Goal: Information Seeking & Learning: Understand process/instructions

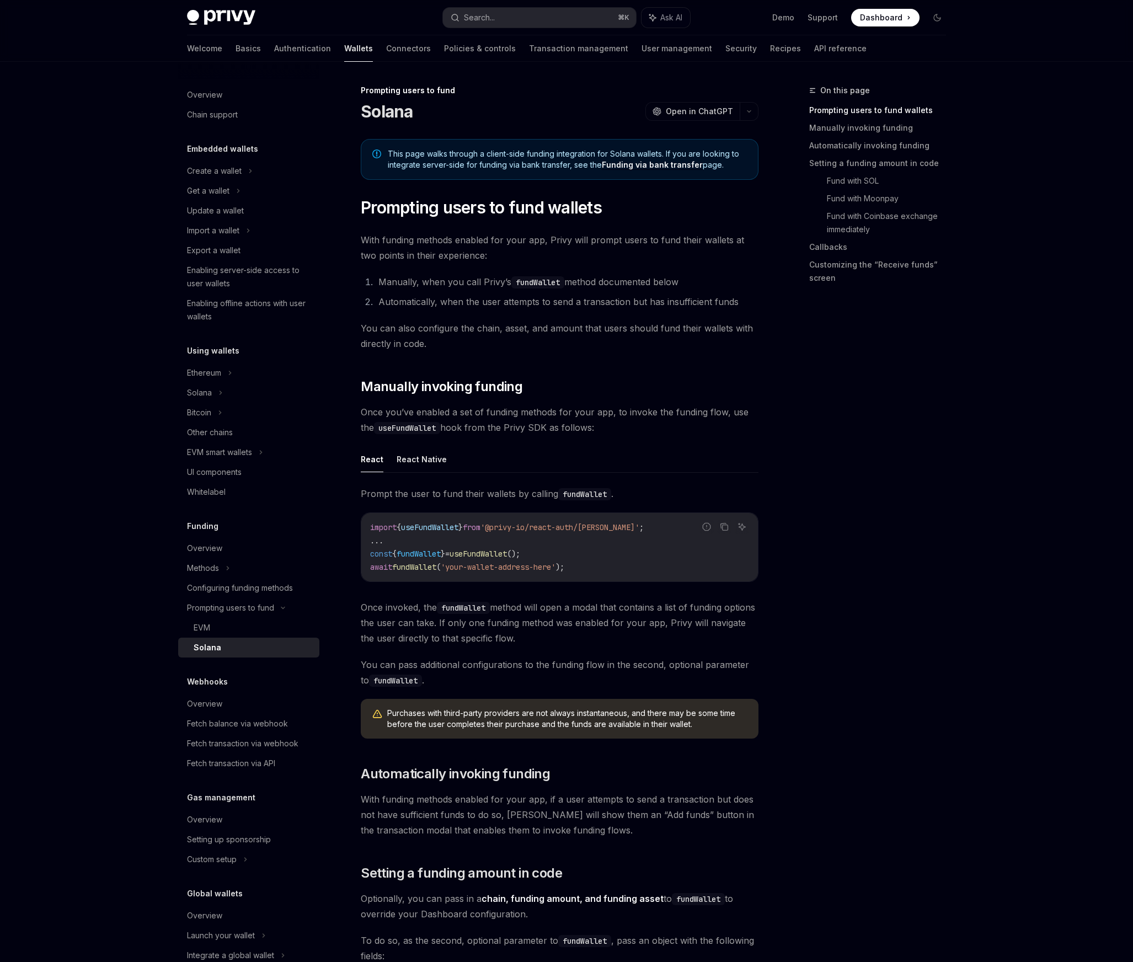
click at [591, 247] on span "With funding methods enabled for your app, Privy will prompt users to fund thei…" at bounding box center [560, 247] width 398 height 31
click at [595, 242] on span "With funding methods enabled for your app, Privy will prompt users to fund thei…" at bounding box center [560, 247] width 398 height 31
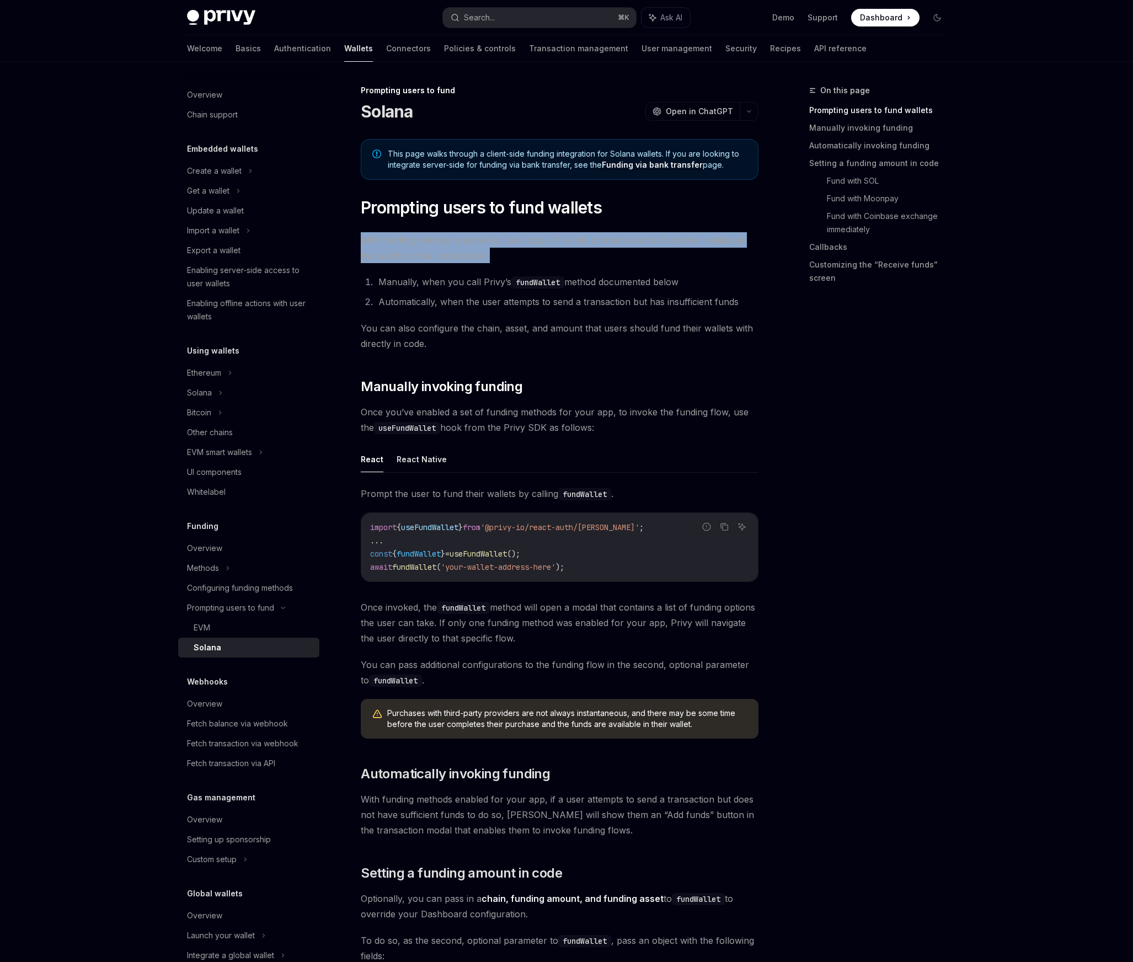
click at [595, 242] on span "With funding methods enabled for your app, Privy will prompt users to fund thei…" at bounding box center [560, 247] width 398 height 31
click at [596, 240] on span "With funding methods enabled for your app, Privy will prompt users to fund thei…" at bounding box center [560, 247] width 398 height 31
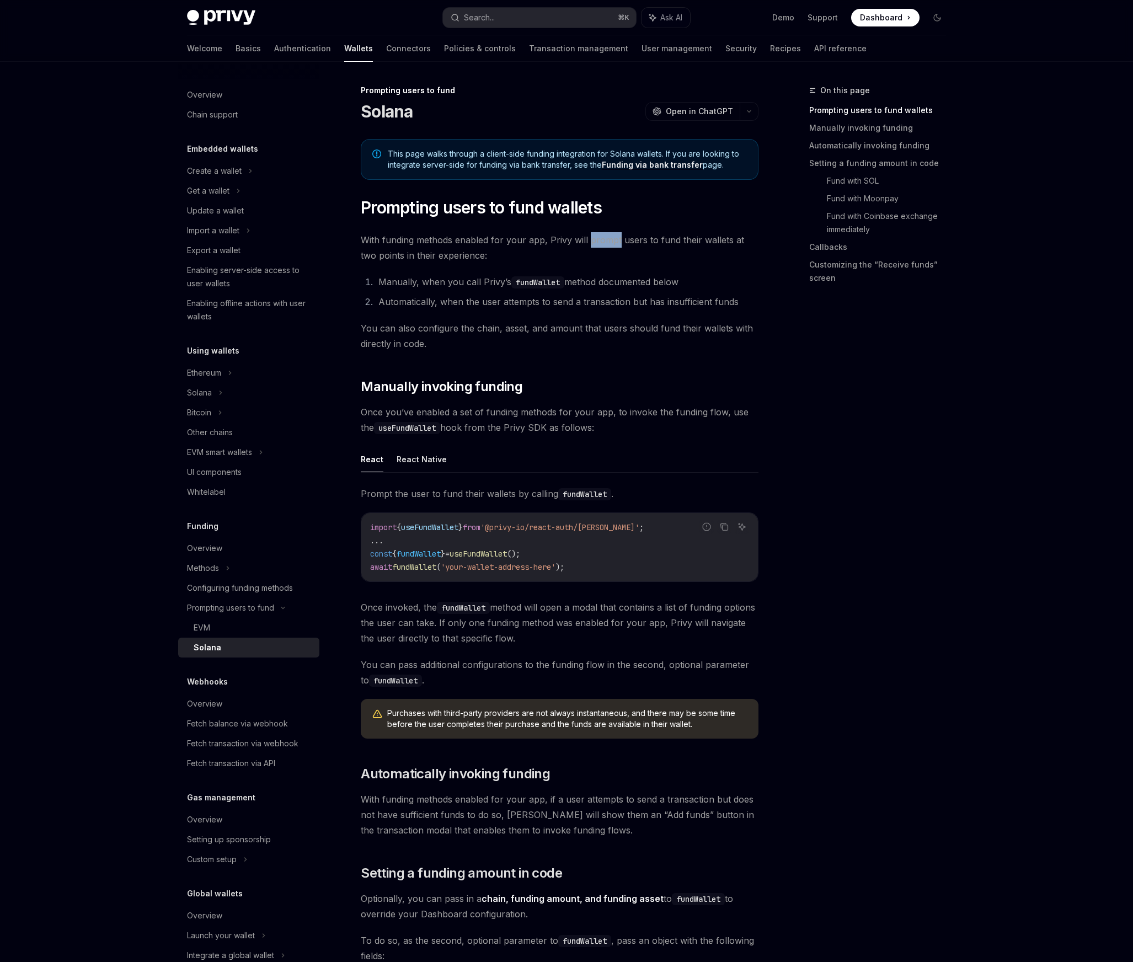
click at [596, 240] on span "With funding methods enabled for your app, Privy will prompt users to fund thei…" at bounding box center [560, 247] width 398 height 31
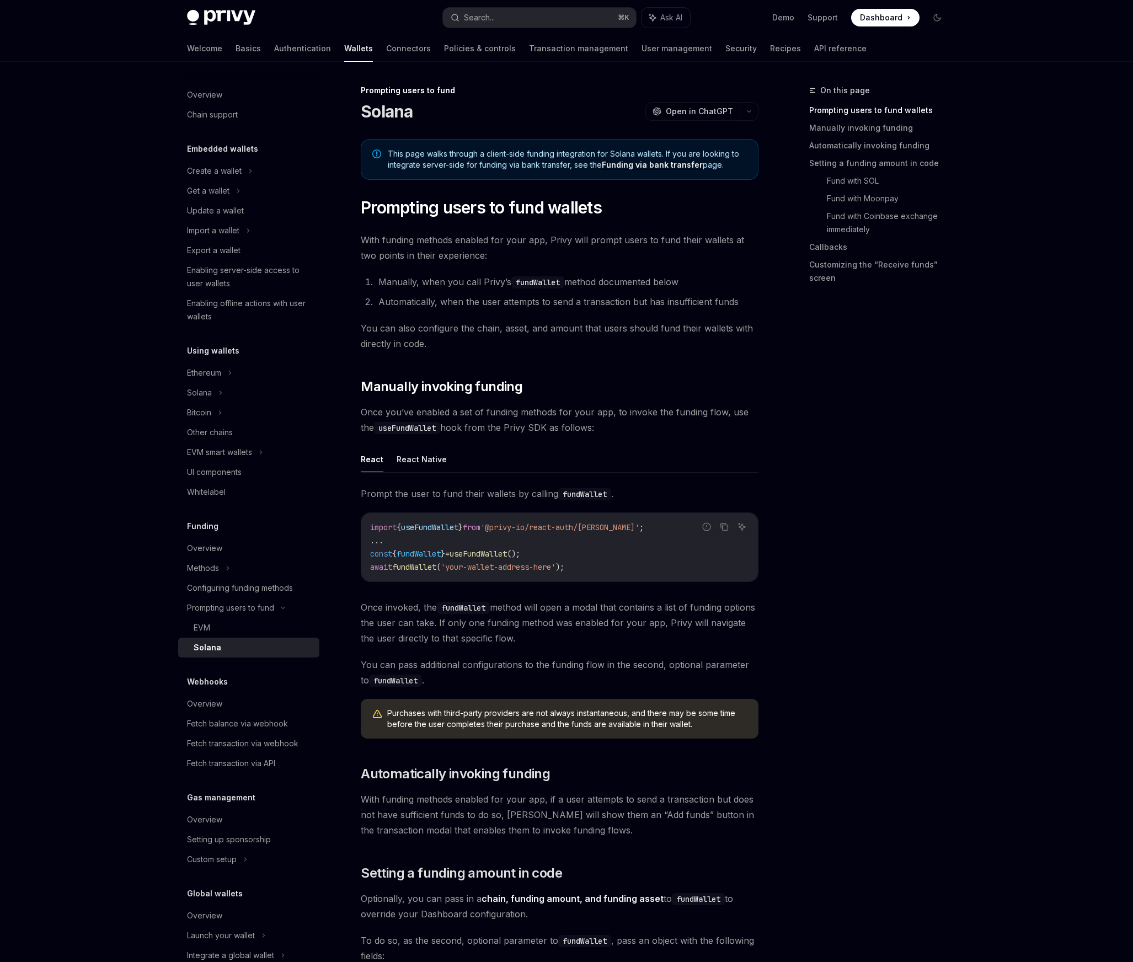
click at [621, 285] on li "Manually, when you call [PERSON_NAME]’s fundWallet method documented below" at bounding box center [566, 281] width 383 height 15
click at [622, 283] on li "Manually, when you call [PERSON_NAME]’s fundWallet method documented below" at bounding box center [566, 281] width 383 height 15
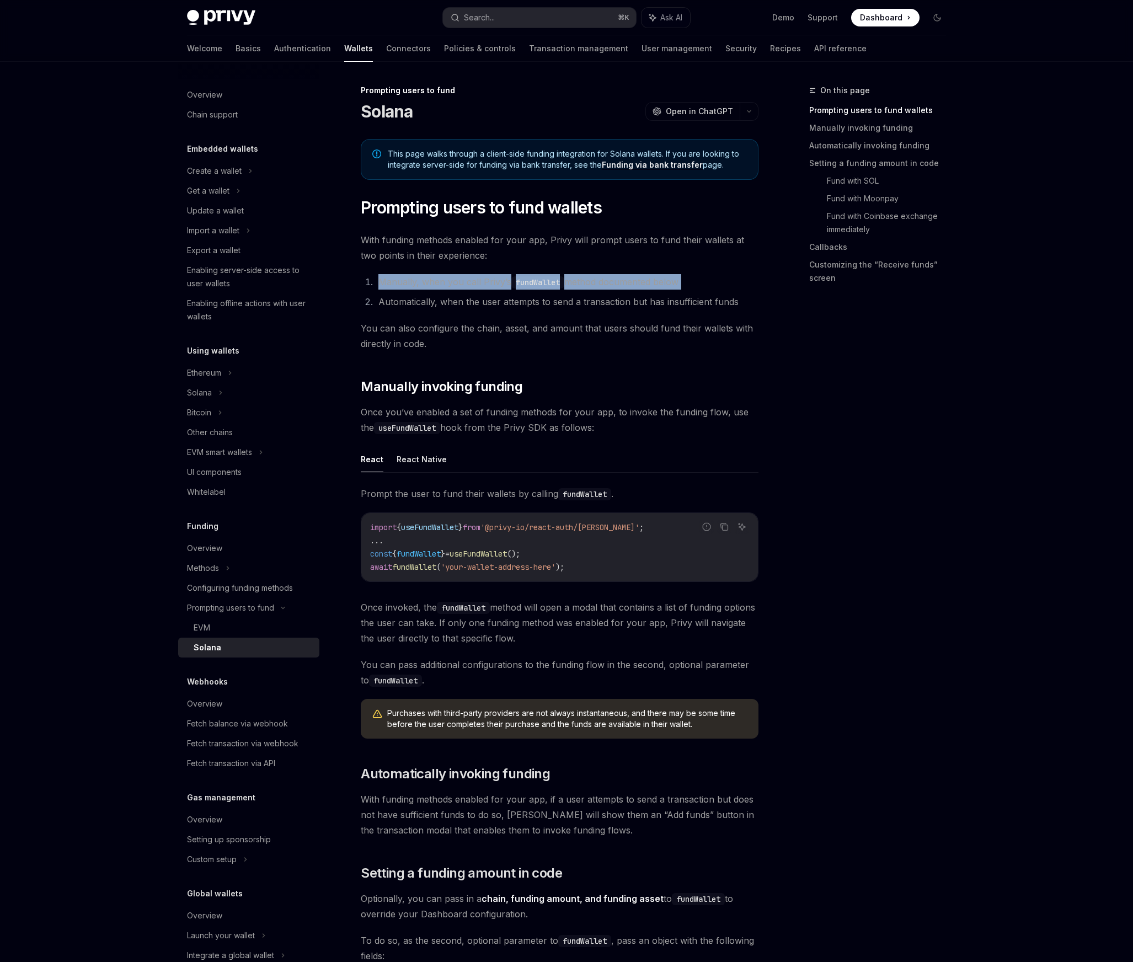
click at [622, 283] on li "Manually, when you call [PERSON_NAME]’s fundWallet method documented below" at bounding box center [566, 281] width 383 height 15
click at [605, 302] on li "Automatically, when the user attempts to send a transaction but has insufficien…" at bounding box center [566, 301] width 383 height 15
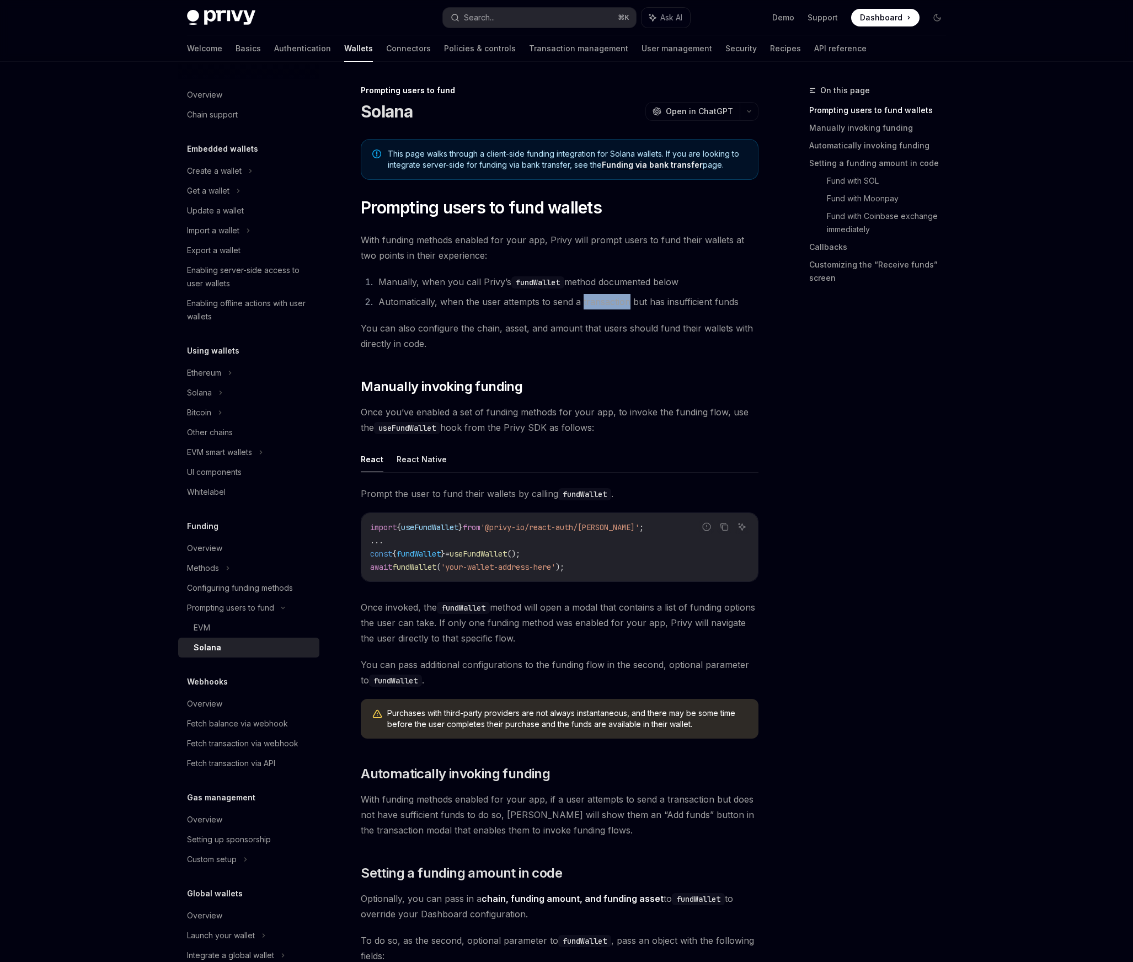
click at [605, 302] on li "Automatically, when the user attempts to send a transaction but has insufficien…" at bounding box center [566, 301] width 383 height 15
click at [652, 304] on li "Automatically, when the user attempts to send a transaction but has insufficien…" at bounding box center [566, 301] width 383 height 15
click at [661, 302] on li "Automatically, when the user attempts to send a transaction but has insufficien…" at bounding box center [566, 301] width 383 height 15
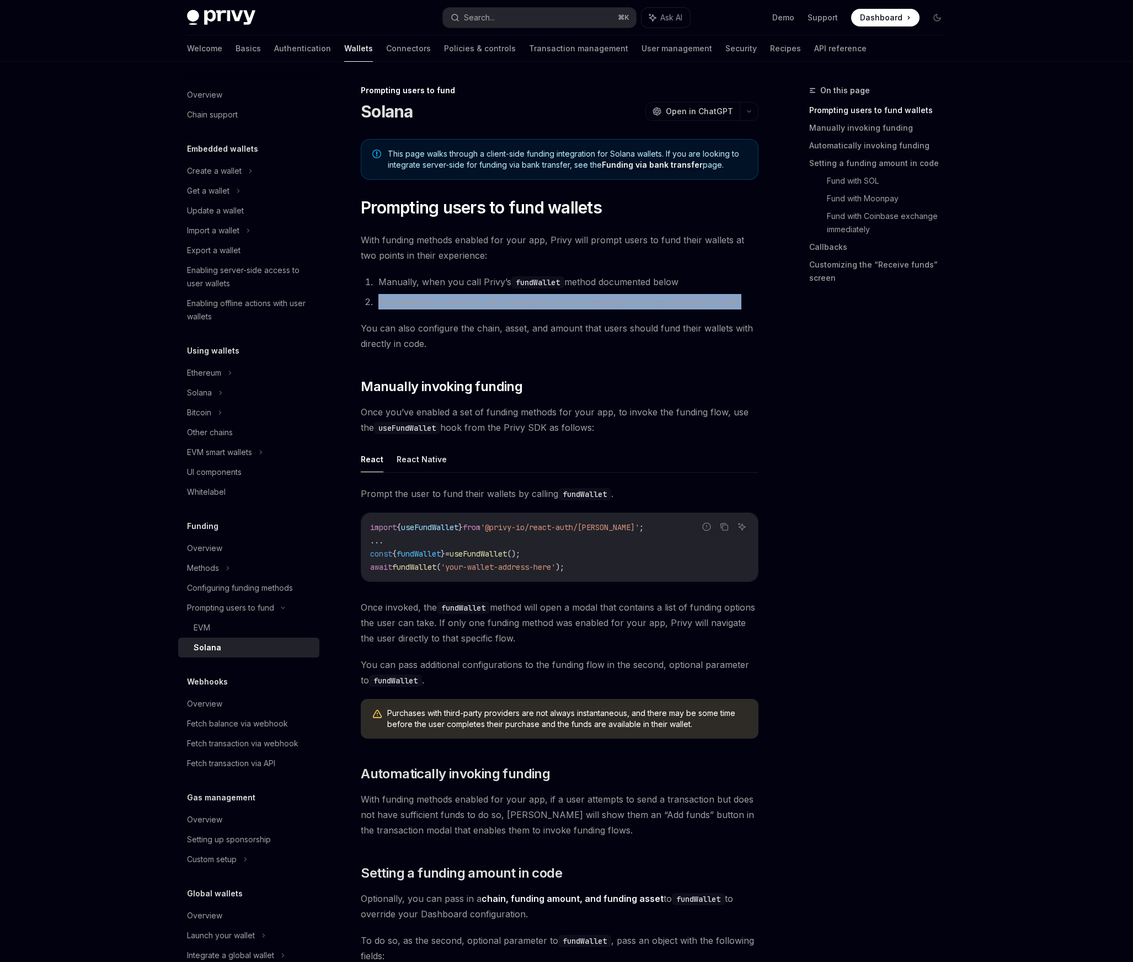
click at [661, 302] on li "Automatically, when the user attempts to send a transaction but has insufficien…" at bounding box center [566, 301] width 383 height 15
click at [701, 300] on li "Automatically, when the user attempts to send a transaction but has insufficien…" at bounding box center [566, 301] width 383 height 15
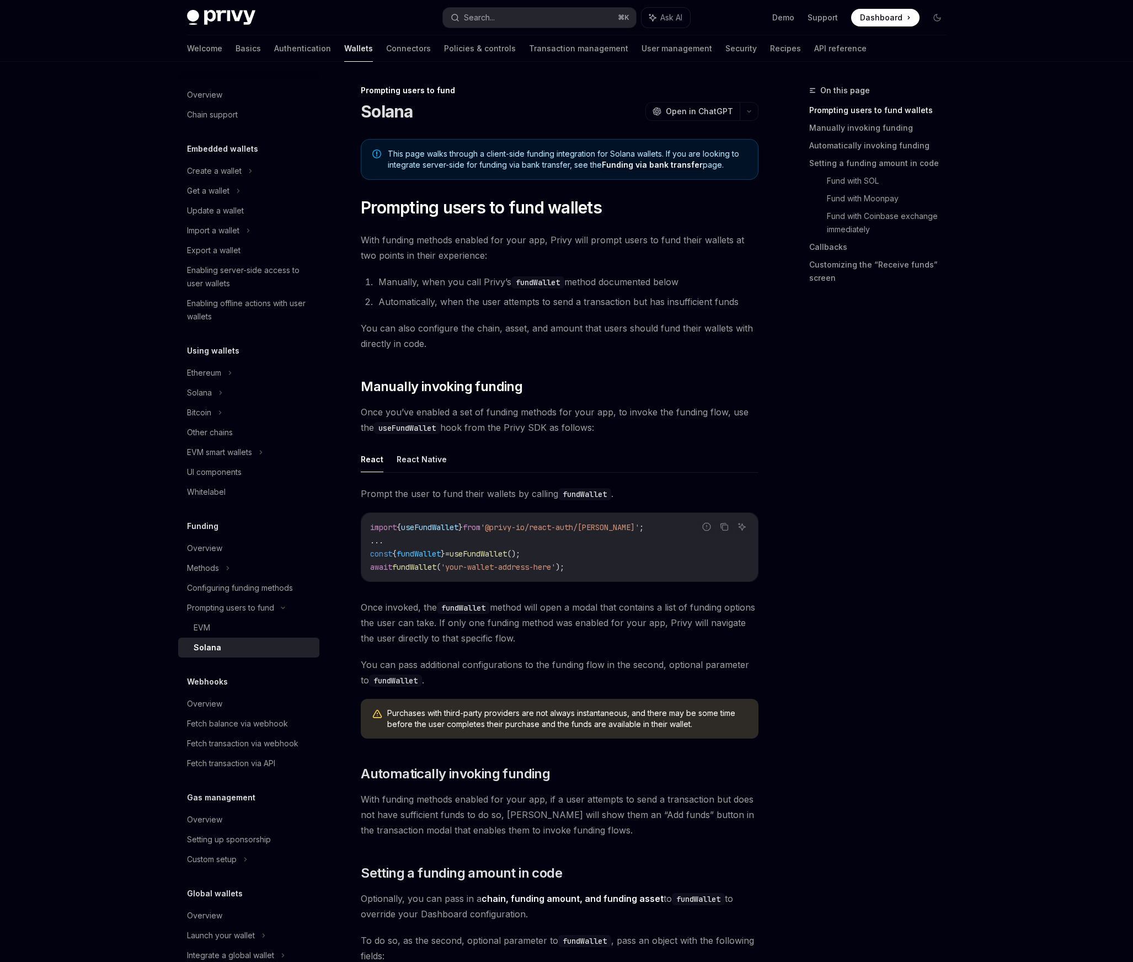
click at [657, 323] on span "You can also configure the chain, asset, and amount that users should fund thei…" at bounding box center [560, 335] width 398 height 31
click at [879, 132] on link "Manually invoking funding" at bounding box center [882, 128] width 146 height 18
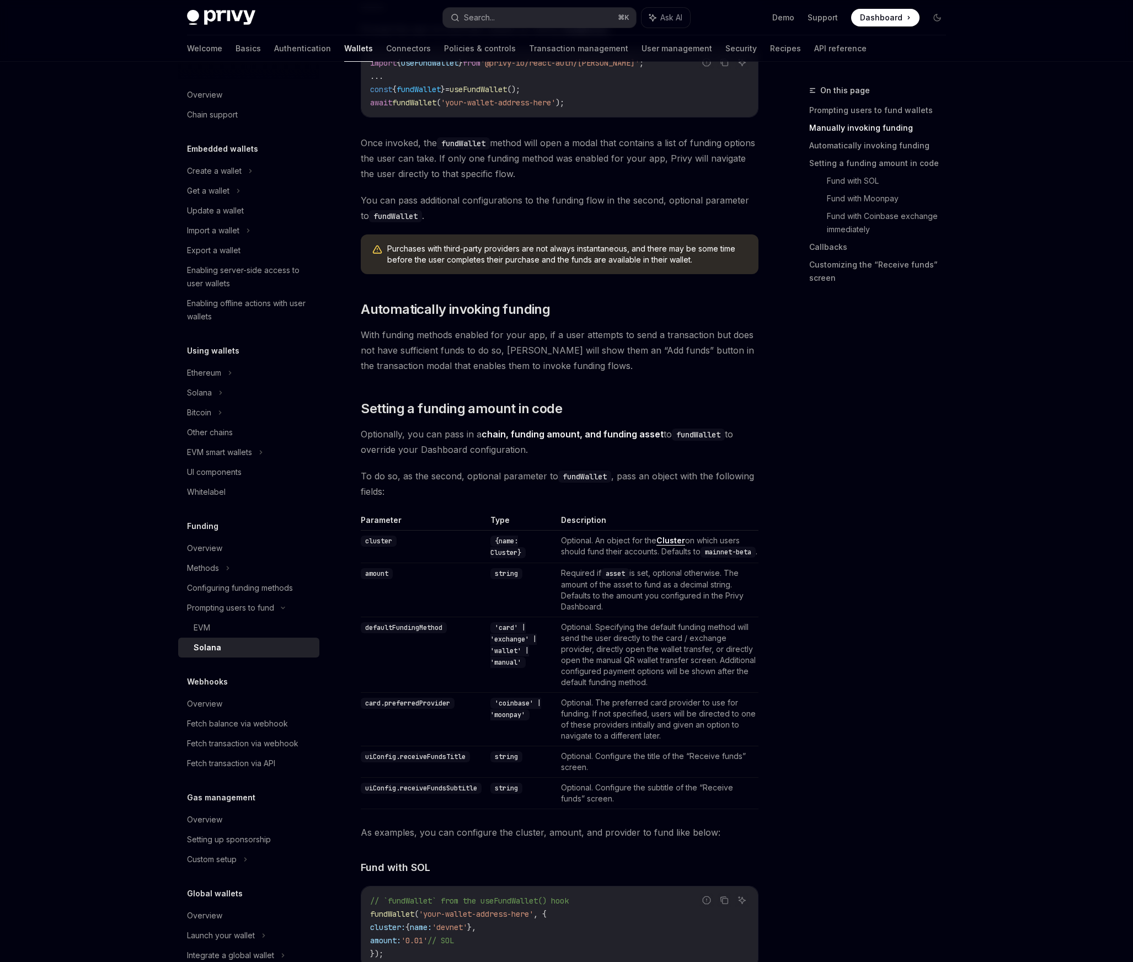
scroll to position [515, 0]
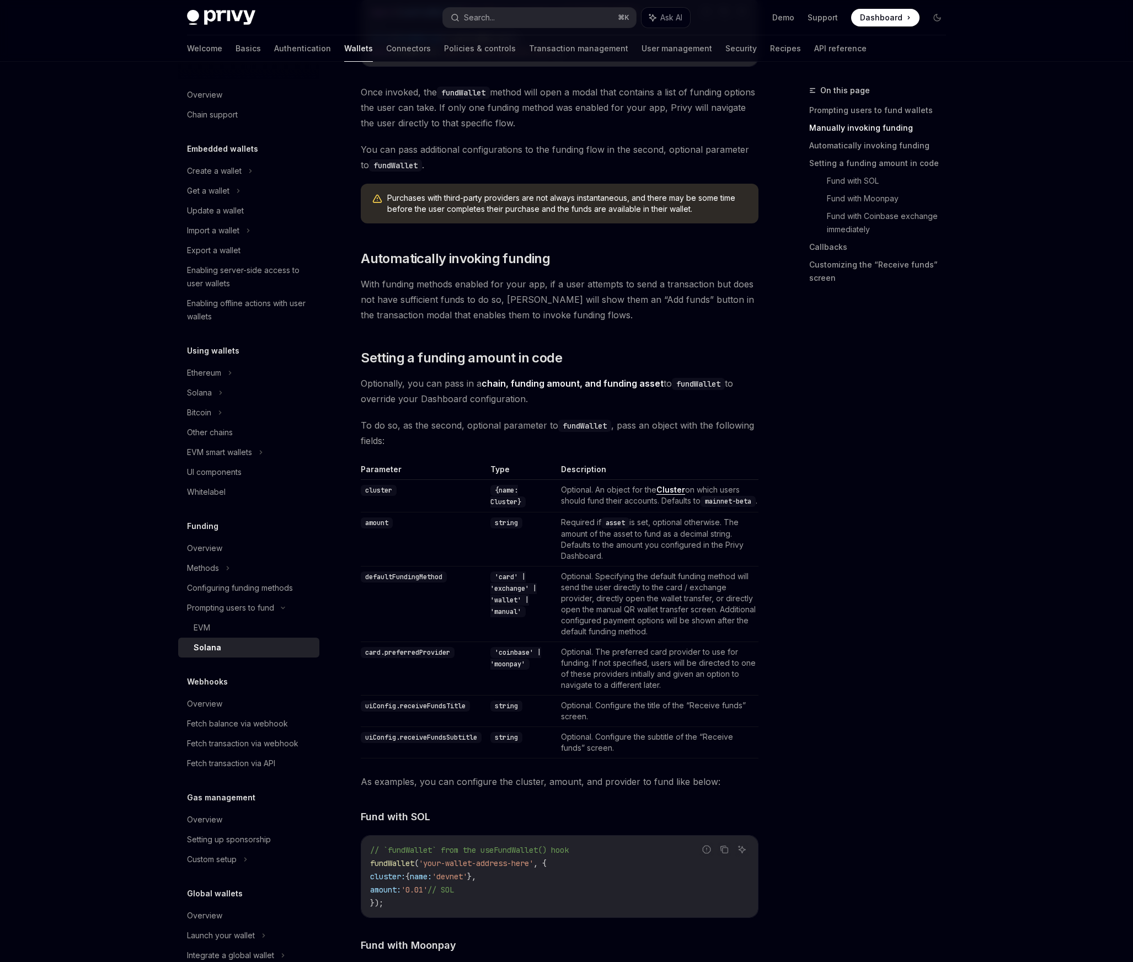
click at [666, 668] on td "Optional. The preferred card provider to use for funding. If not specified, use…" at bounding box center [657, 667] width 202 height 53
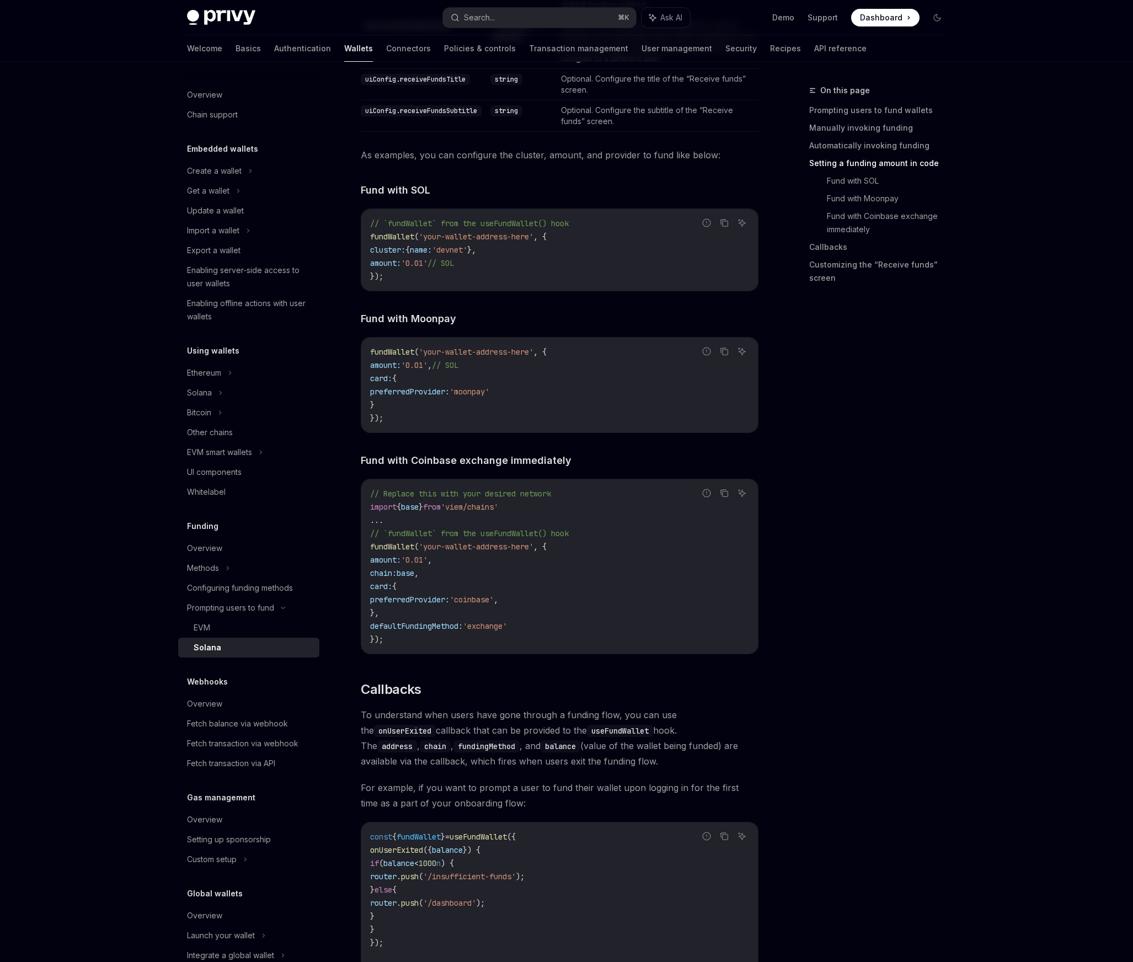
scroll to position [1225, 0]
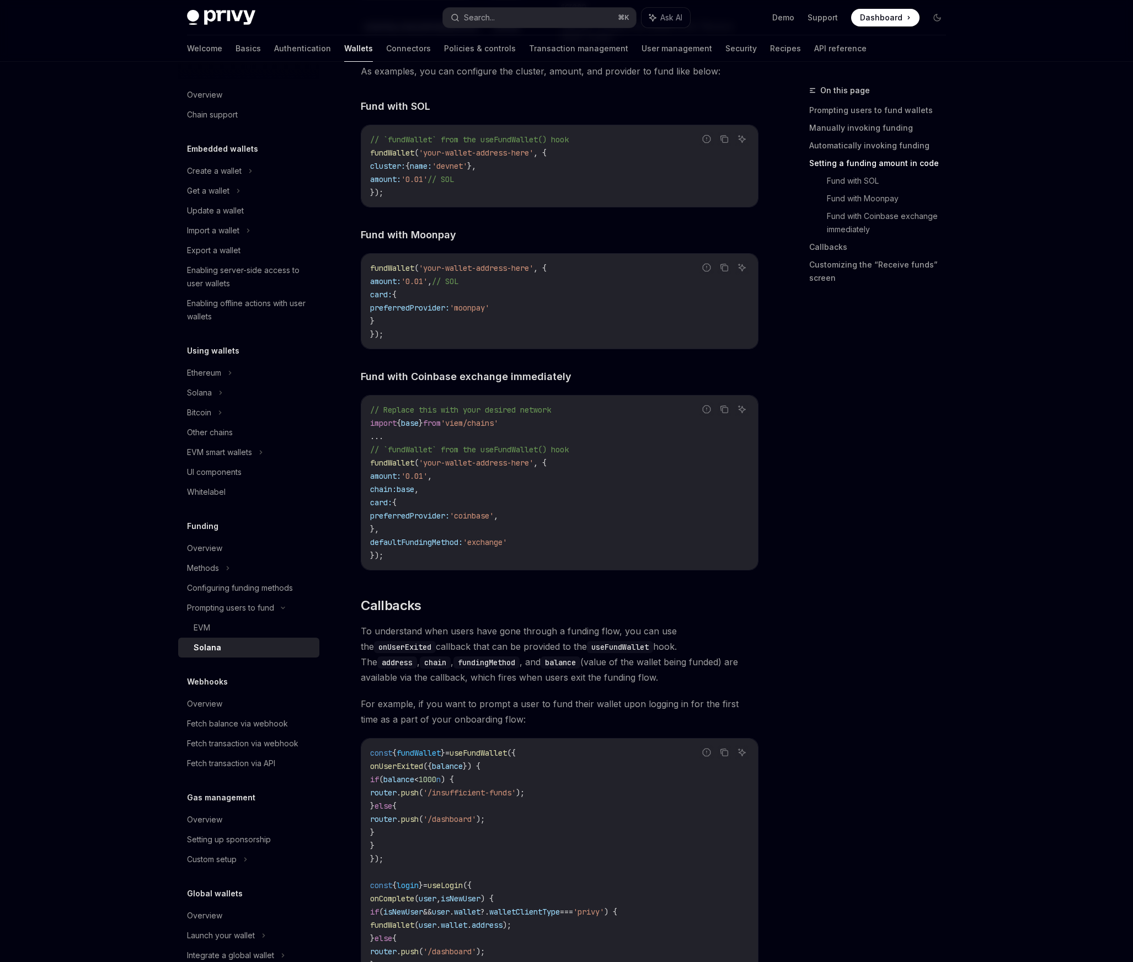
click at [570, 646] on span "To understand when users have gone through a funding flow, you can use the onUs…" at bounding box center [560, 654] width 398 height 62
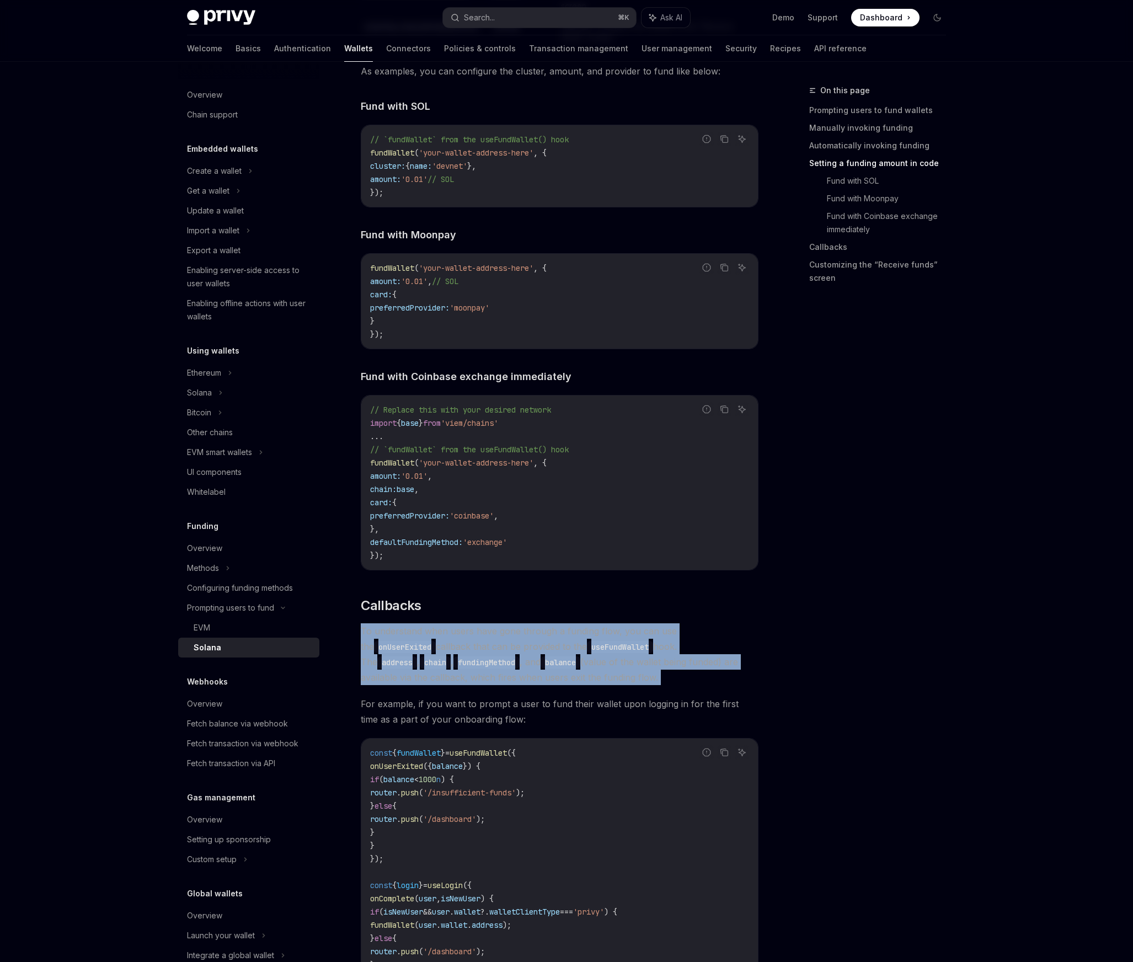
click at [570, 646] on span "To understand when users have gone through a funding flow, you can use the onUs…" at bounding box center [560, 654] width 398 height 62
click at [596, 643] on span "To understand when users have gone through a funding flow, you can use the onUs…" at bounding box center [560, 654] width 398 height 62
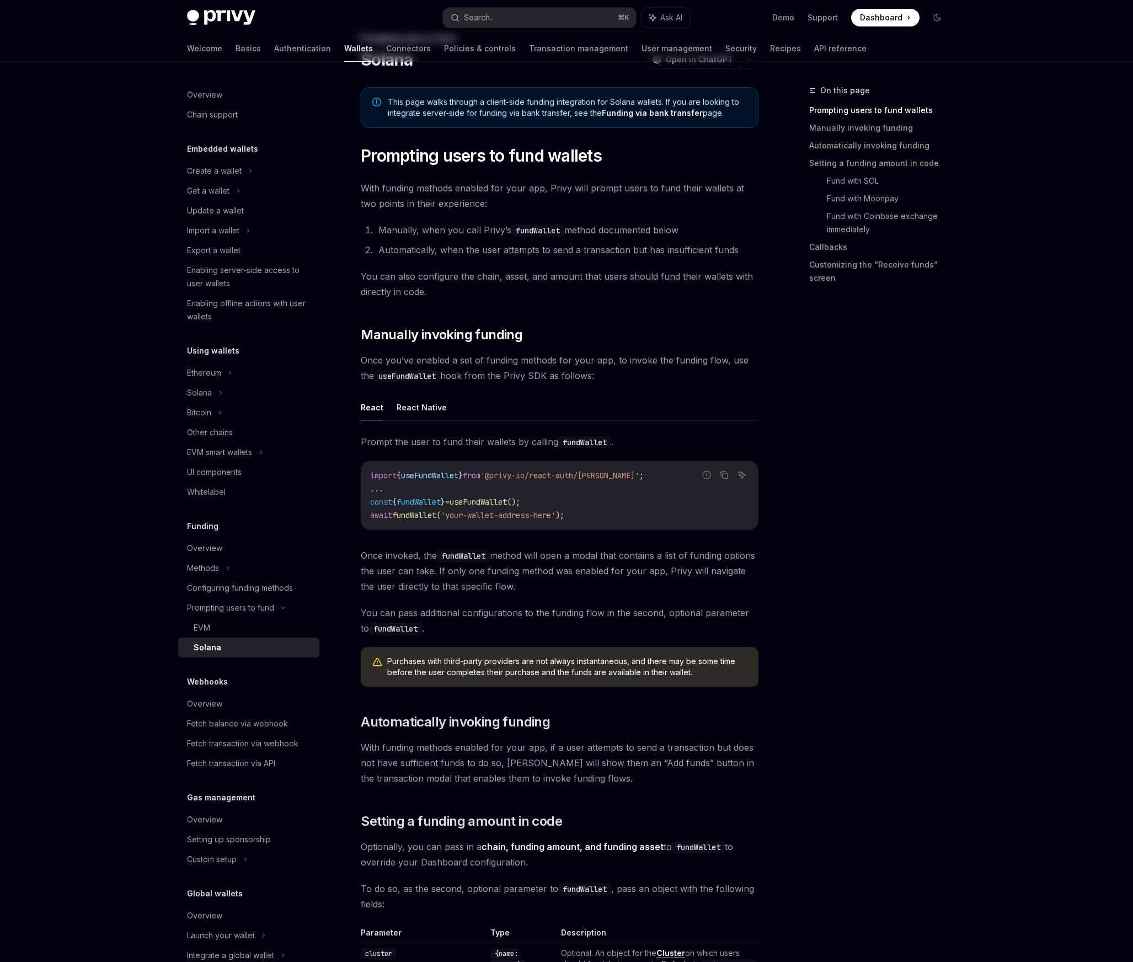
scroll to position [0, 0]
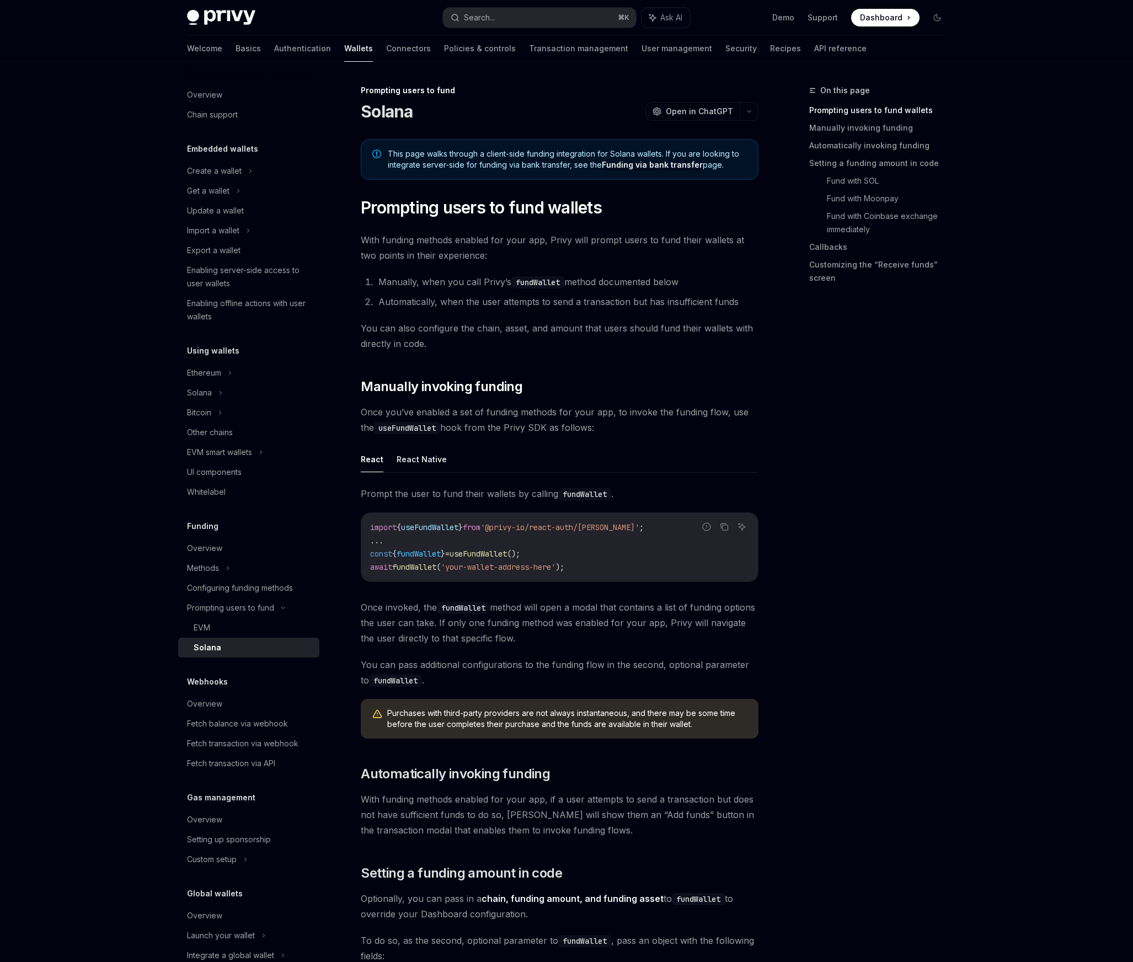
click at [680, 448] on ul "React React Native" at bounding box center [560, 459] width 398 height 26
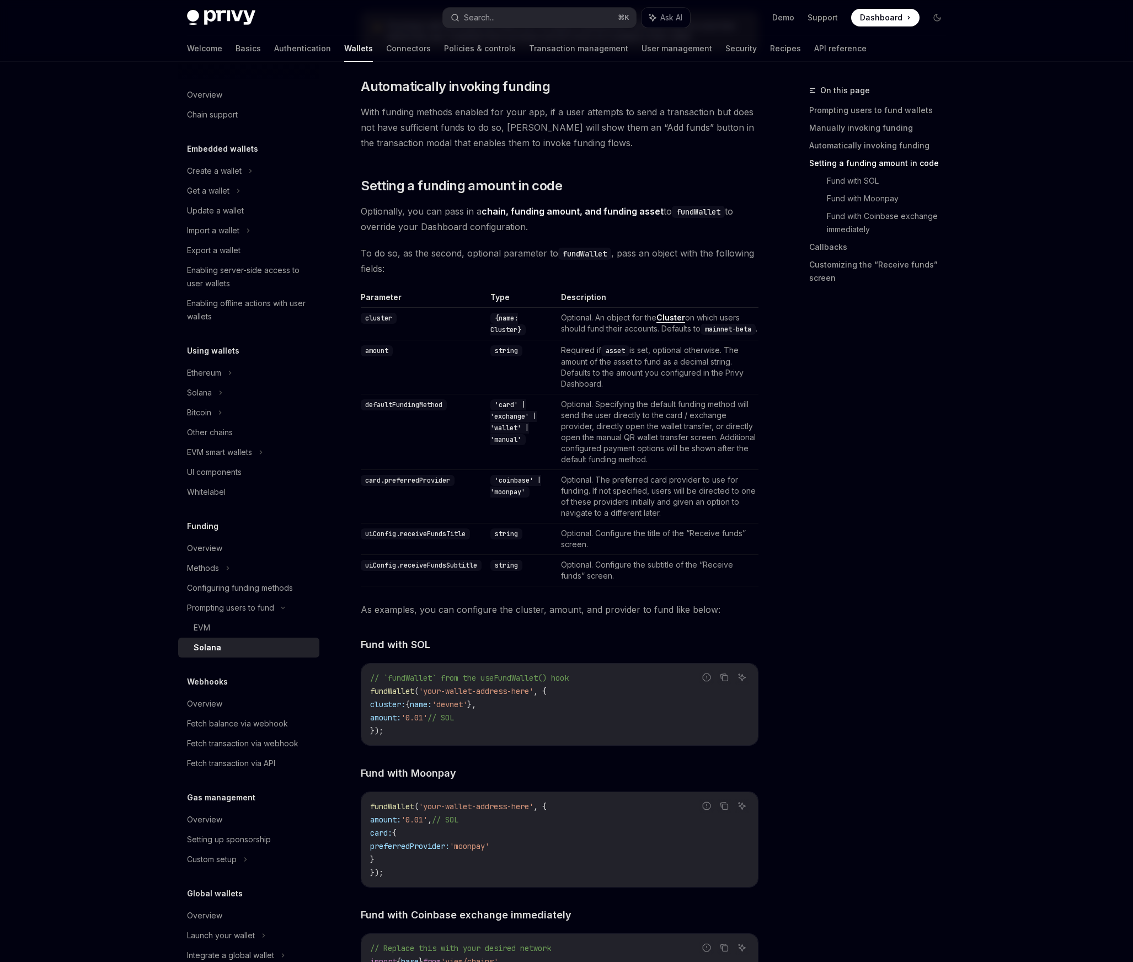
scroll to position [822, 0]
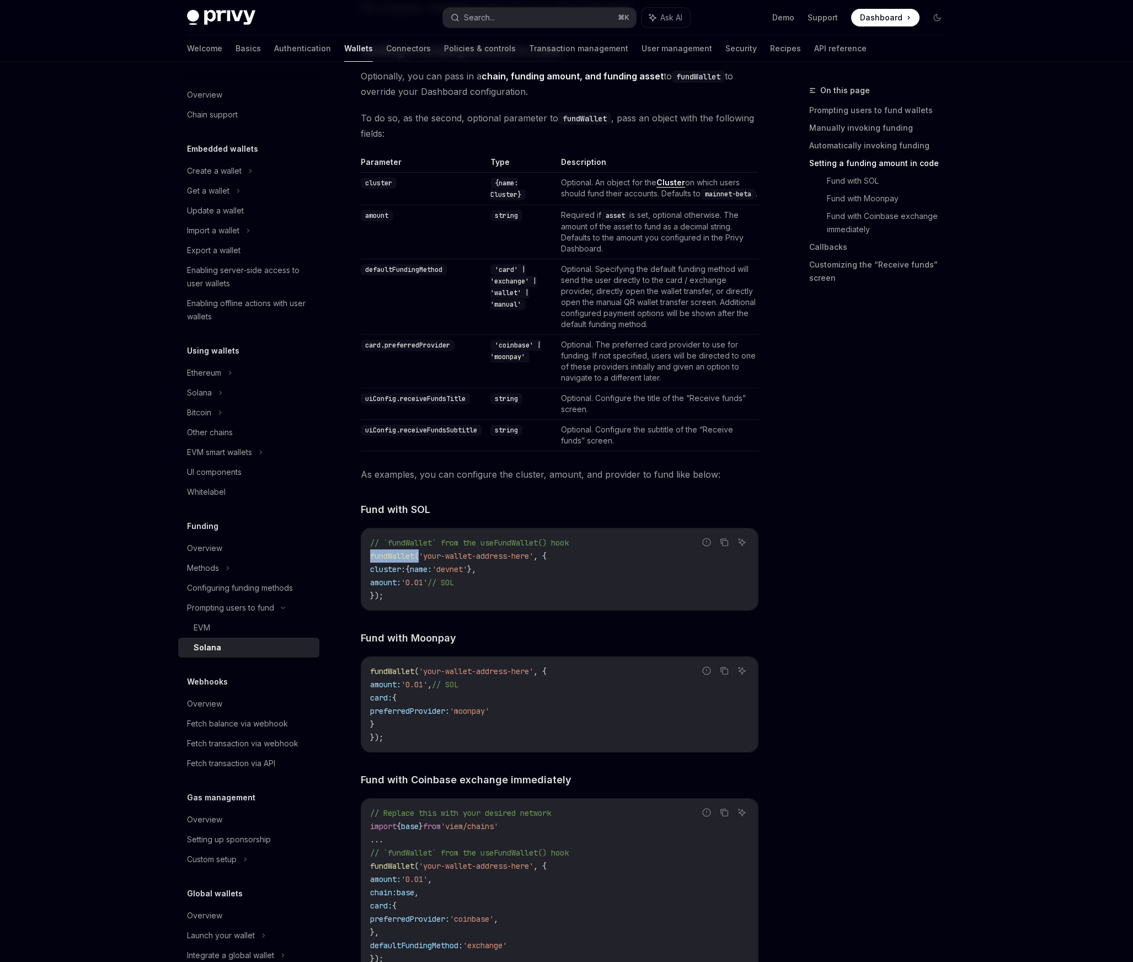
drag, startPoint x: 372, startPoint y: 565, endPoint x: 422, endPoint y: 562, distance: 50.3
click at [422, 561] on span "fundWallet ( 'your-wallet-address-here' , {" at bounding box center [458, 556] width 176 height 10
copy span "fundWallet ("
drag, startPoint x: 486, startPoint y: 552, endPoint x: 555, endPoint y: 549, distance: 68.4
click at [555, 548] on span "// `fundWallet` from the useFundWallet() hook" at bounding box center [469, 543] width 199 height 10
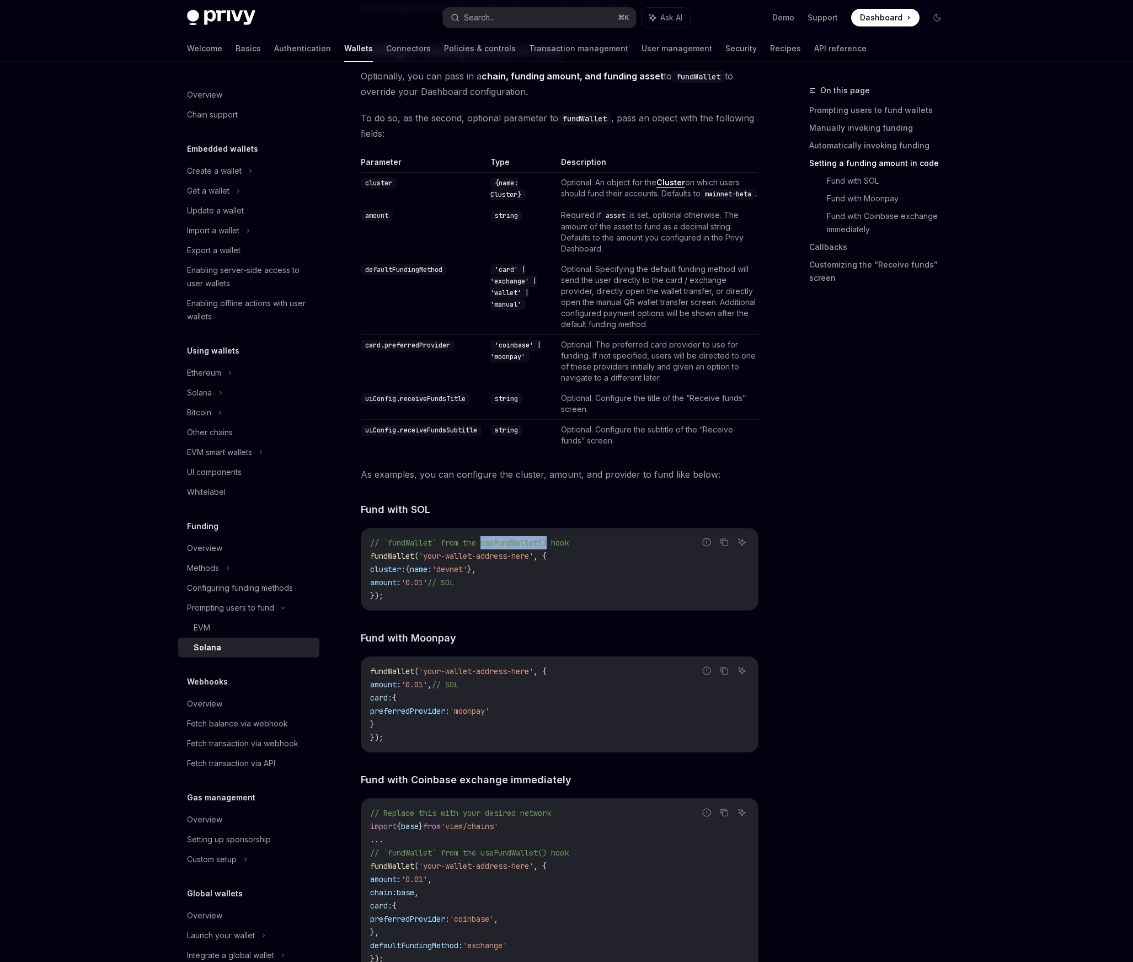
copy span "useFundWallet()"
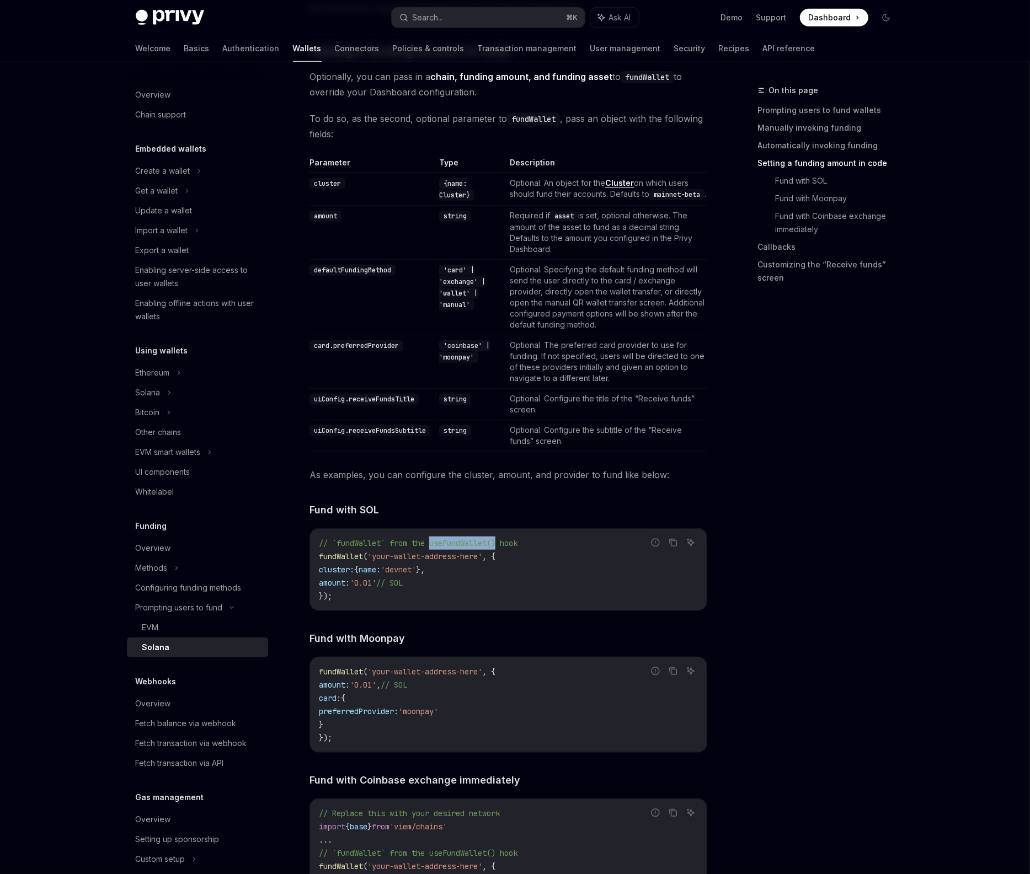
type textarea "*"
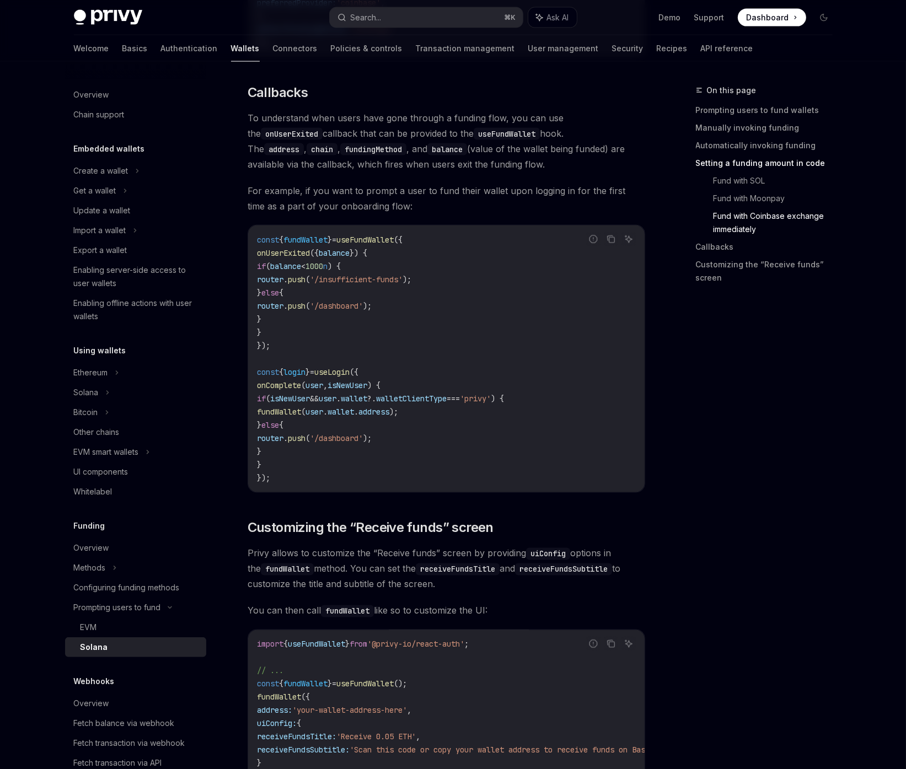
scroll to position [1742, 0]
